Goal: Book appointment/travel/reservation

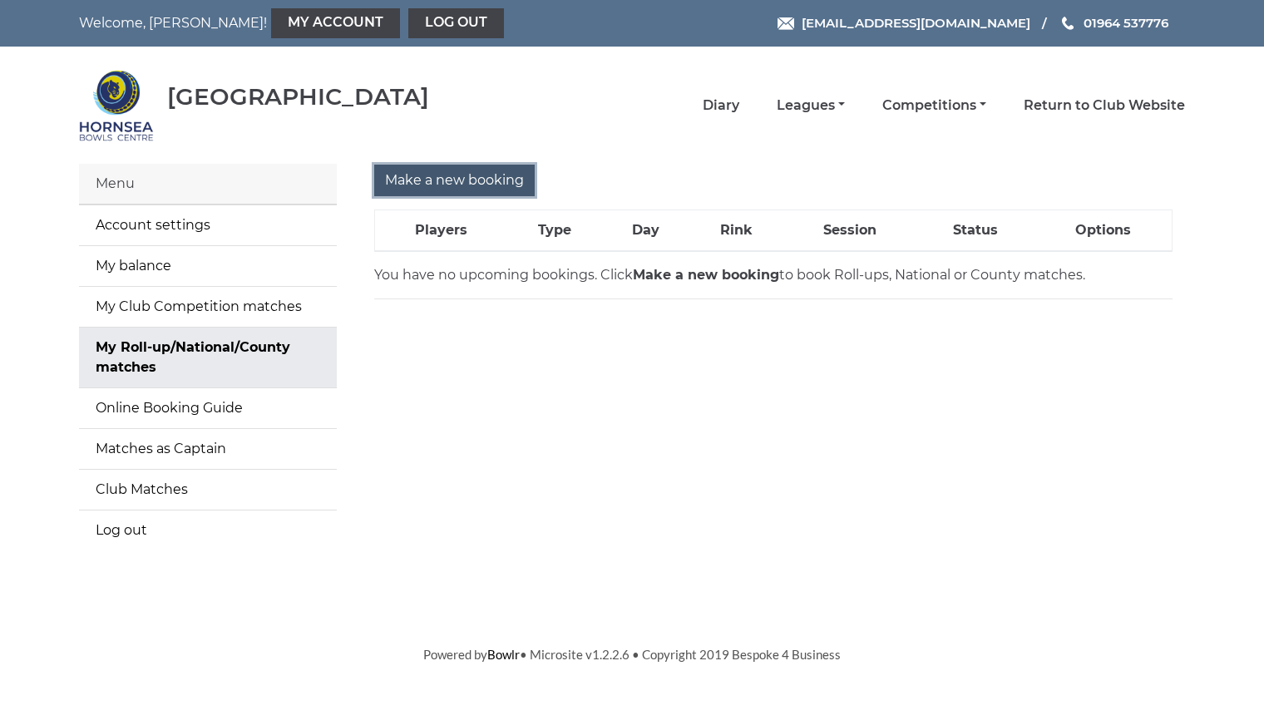
click at [442, 177] on input "Make a new booking" at bounding box center [454, 181] width 160 height 32
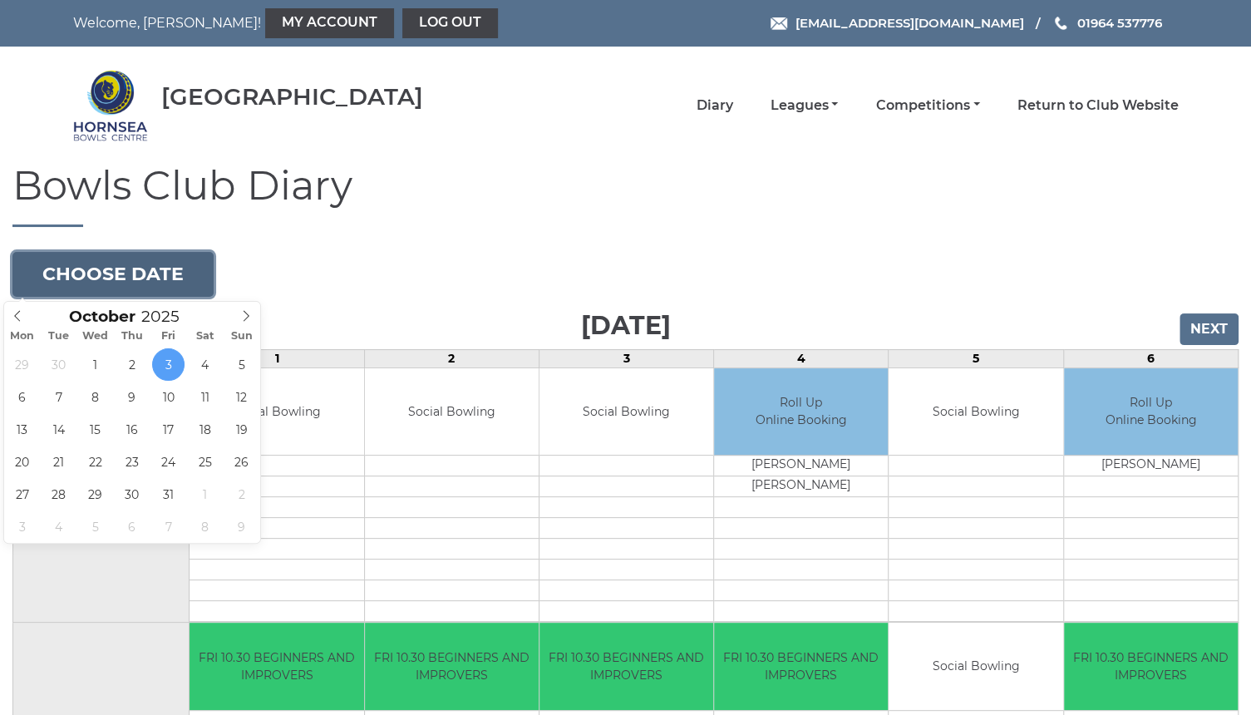
click at [133, 265] on button "Choose date" at bounding box center [112, 274] width 201 height 45
type input "2025-10-06"
